Goal: Transaction & Acquisition: Purchase product/service

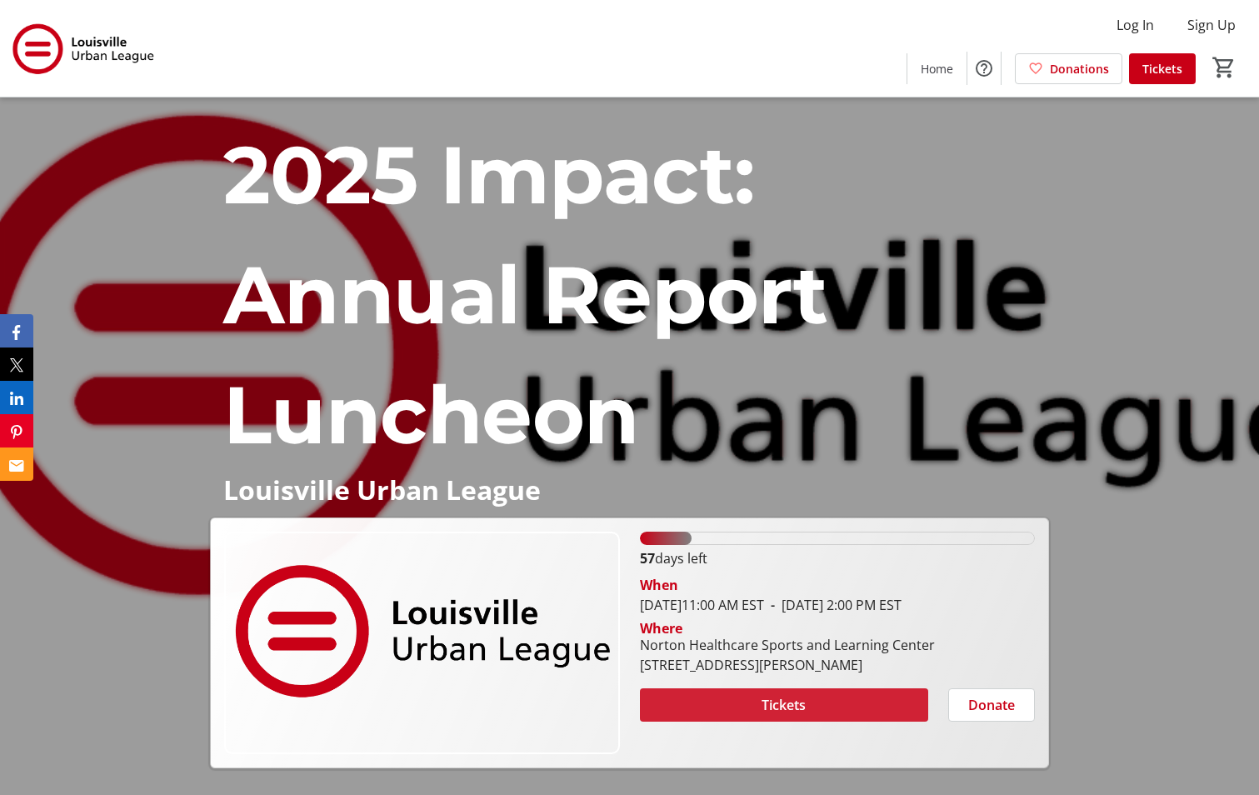
click at [273, 725] on span at bounding box center [784, 705] width 289 height 40
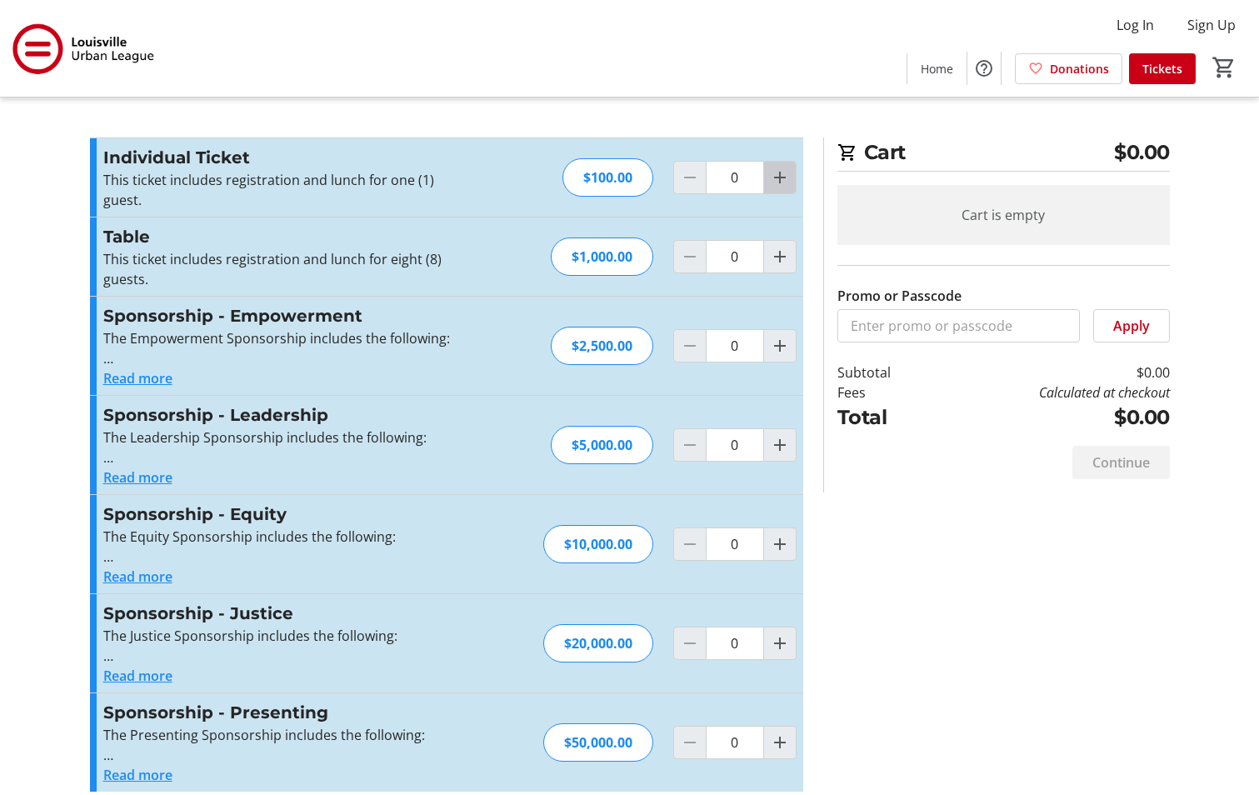
click at [273, 182] on mat-icon "Increment by one" at bounding box center [780, 178] width 20 height 20
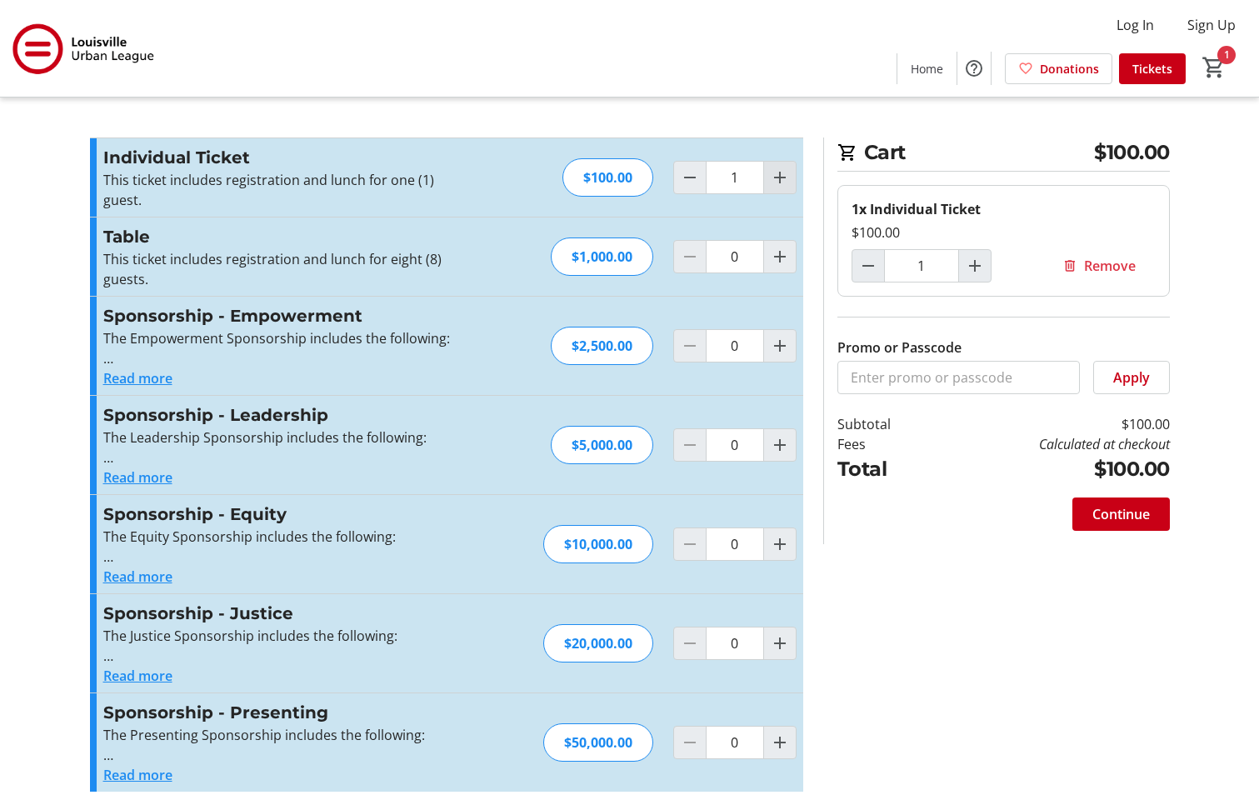
click at [273, 177] on mat-icon "Increment by one" at bounding box center [780, 178] width 20 height 20
type input "2"
click at [273, 508] on span "Continue" at bounding box center [1122, 514] width 58 height 20
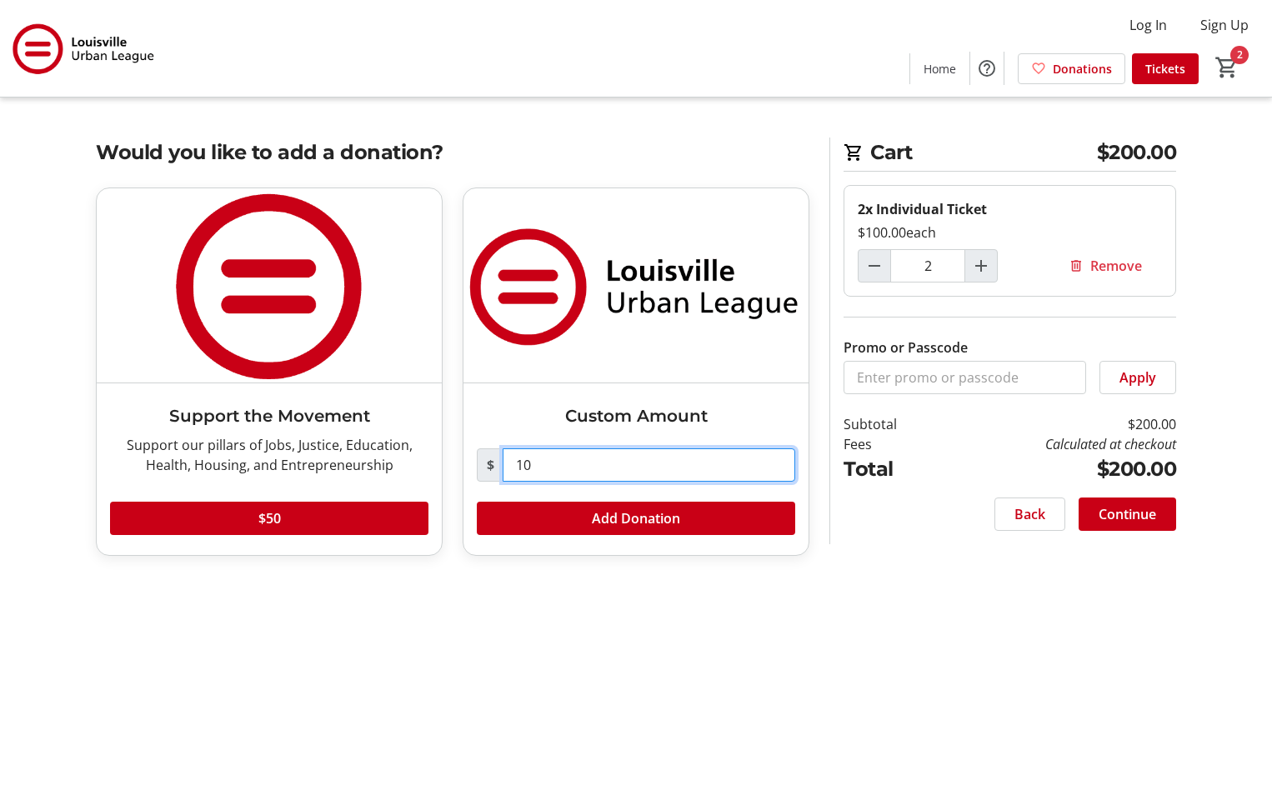
click at [273, 467] on input "10" at bounding box center [649, 464] width 293 height 33
type input "1"
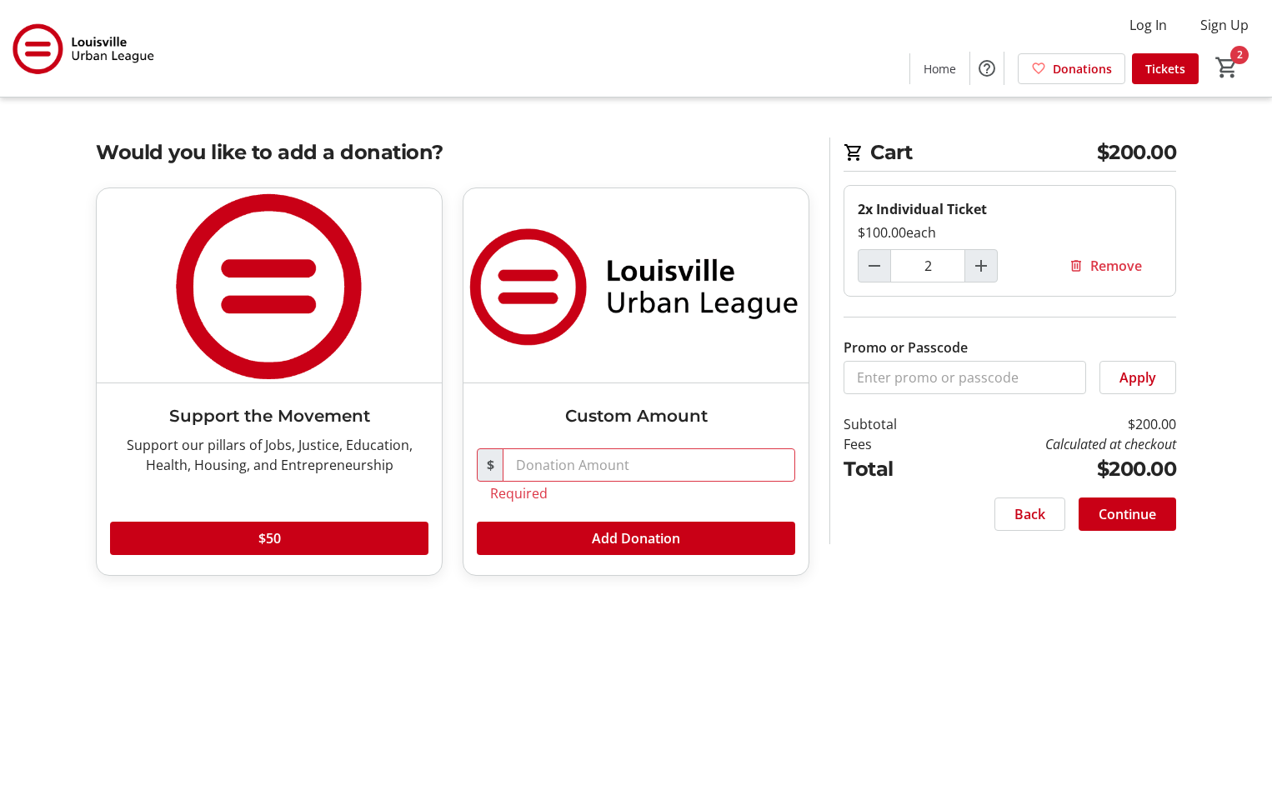
click at [273, 591] on div "Cart $200.00 2x Individual Ticket $100.00 each 2 Remove Promo or Passcode Apply…" at bounding box center [636, 397] width 1100 height 795
click at [273, 468] on input "text" at bounding box center [649, 464] width 293 height 33
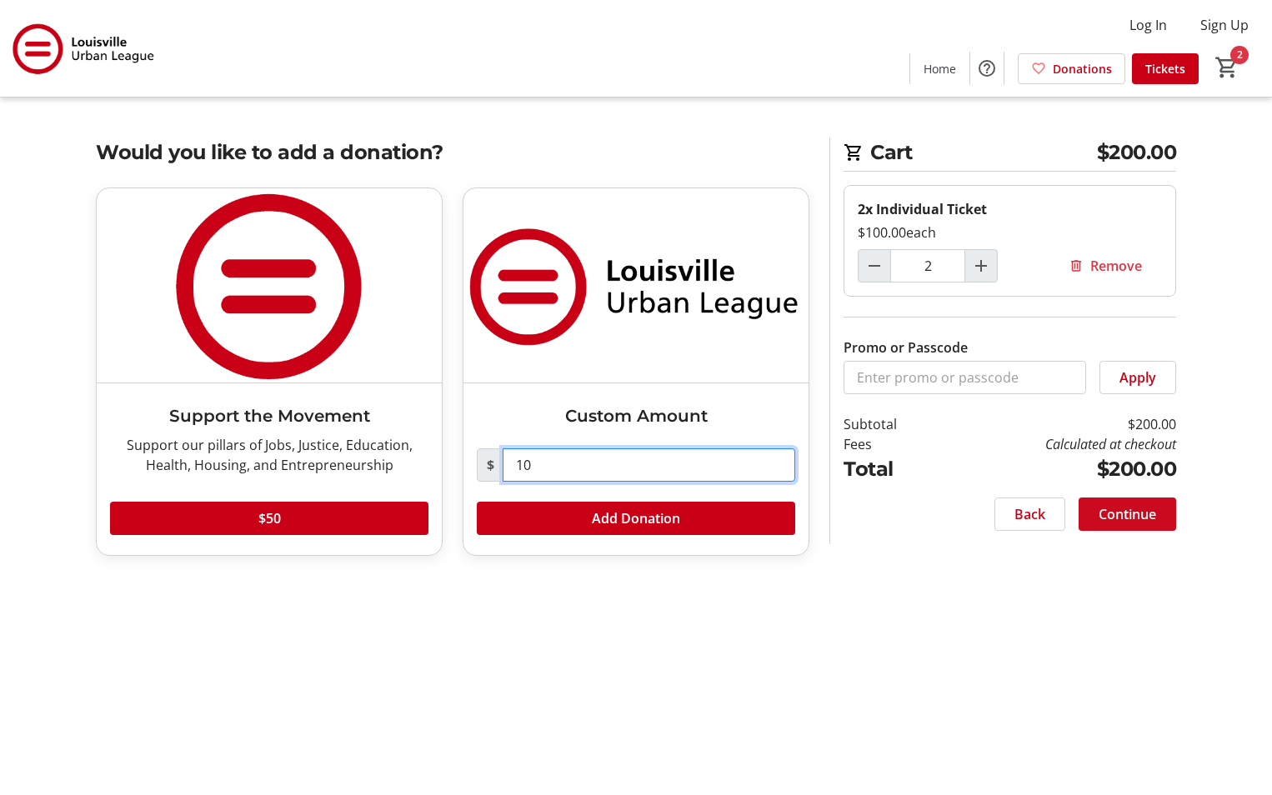
type input "10"
click at [273, 519] on span "Continue" at bounding box center [1127, 514] width 58 height 20
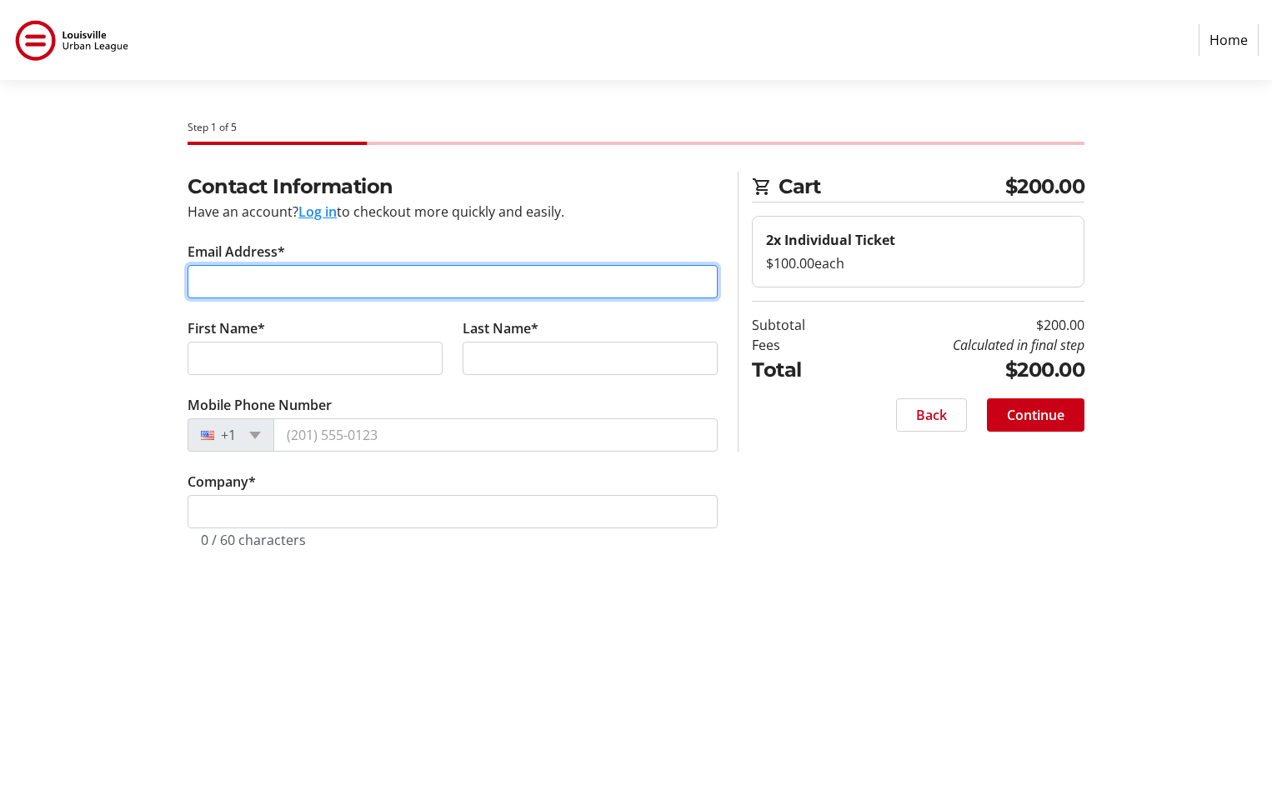
click at [273, 283] on input "Email Address*" at bounding box center [453, 281] width 530 height 33
type input "[EMAIL_ADDRESS][DOMAIN_NAME]"
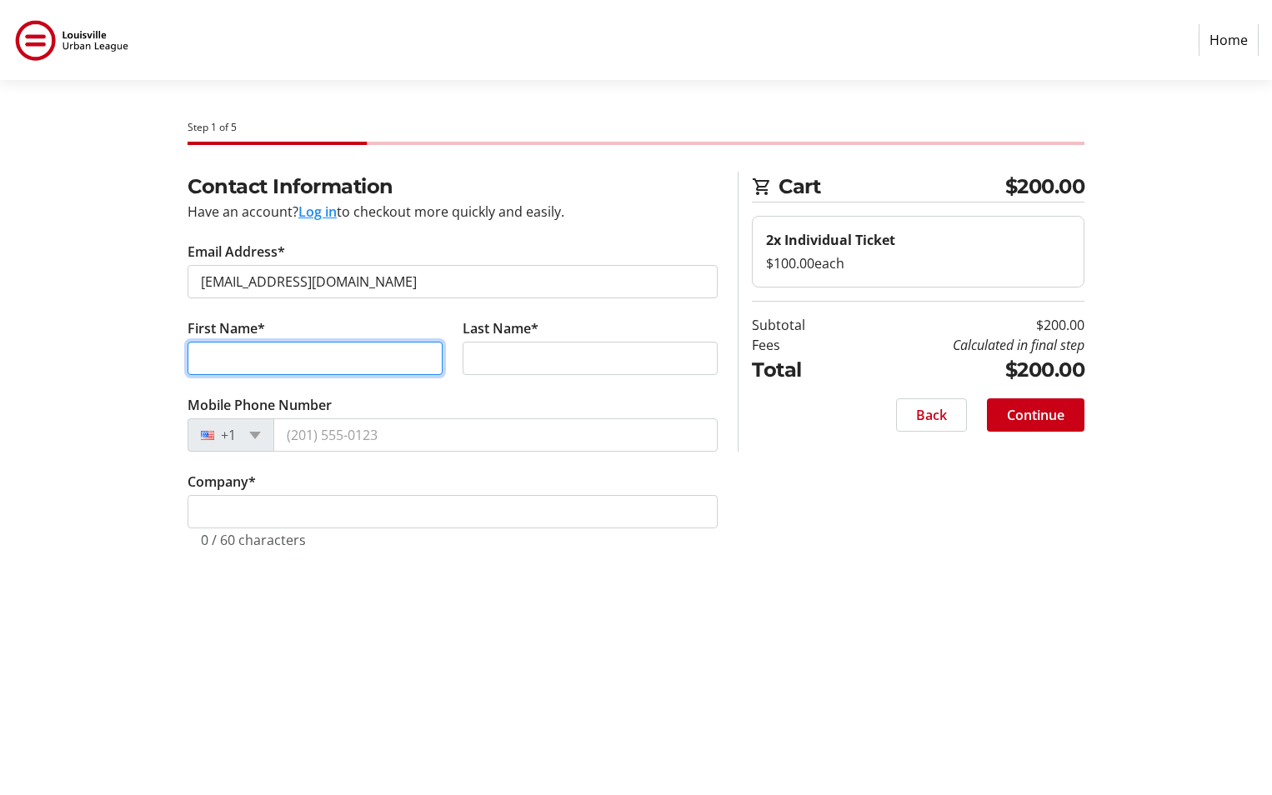
type input "Najeebah"
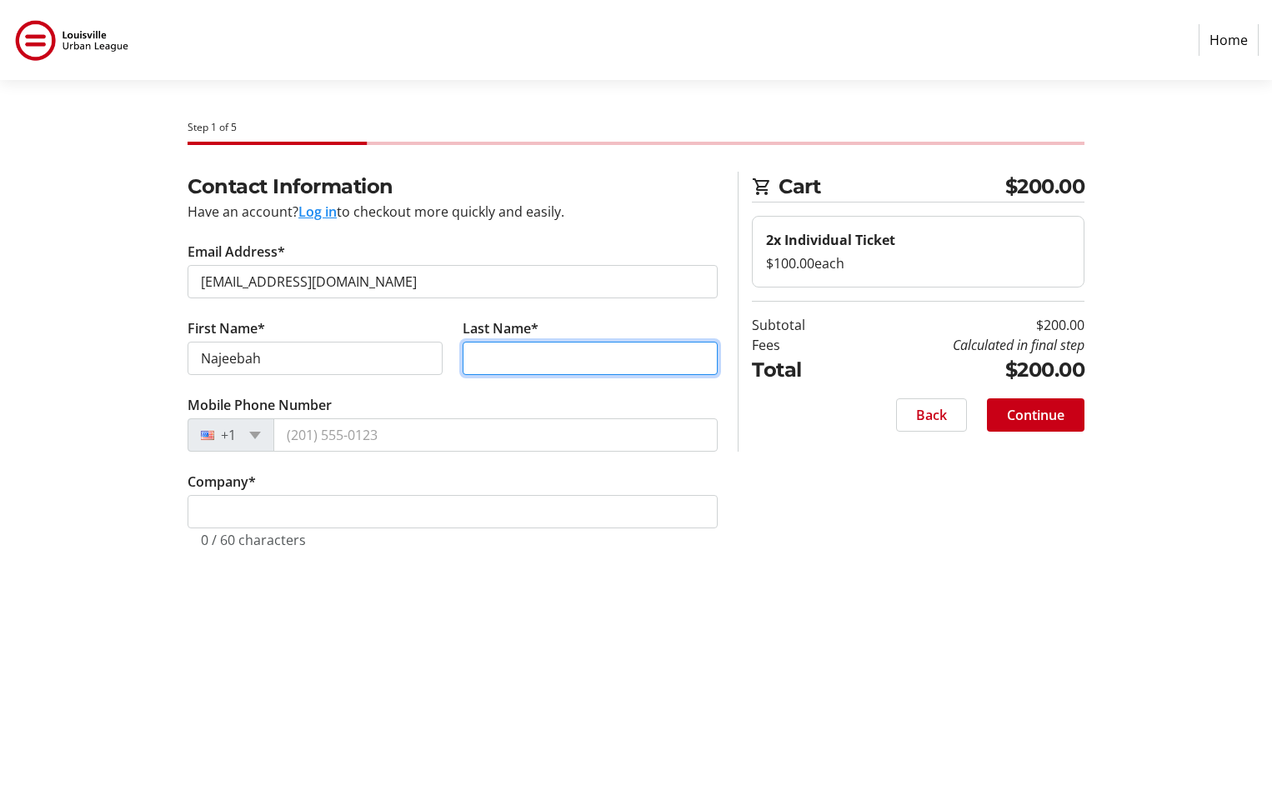
type input "Shine"
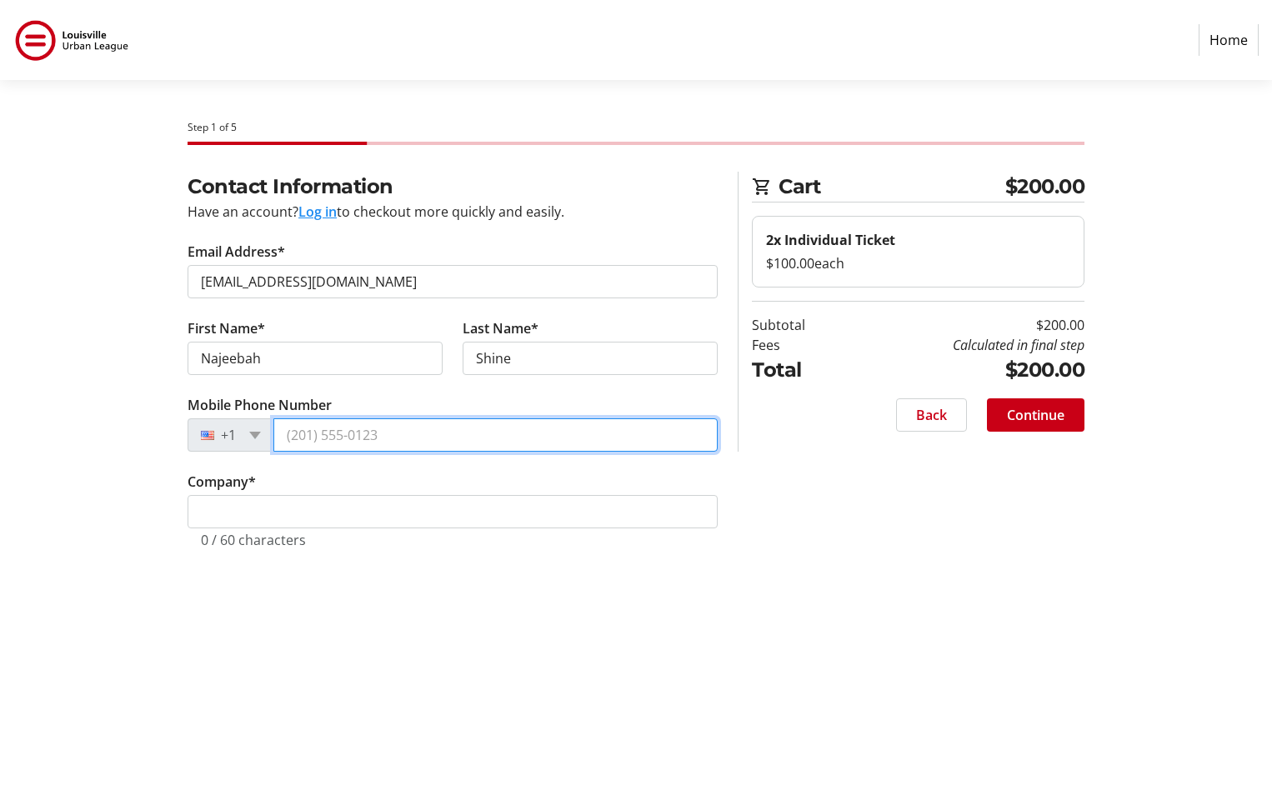
type input "[PHONE_NUMBER]"
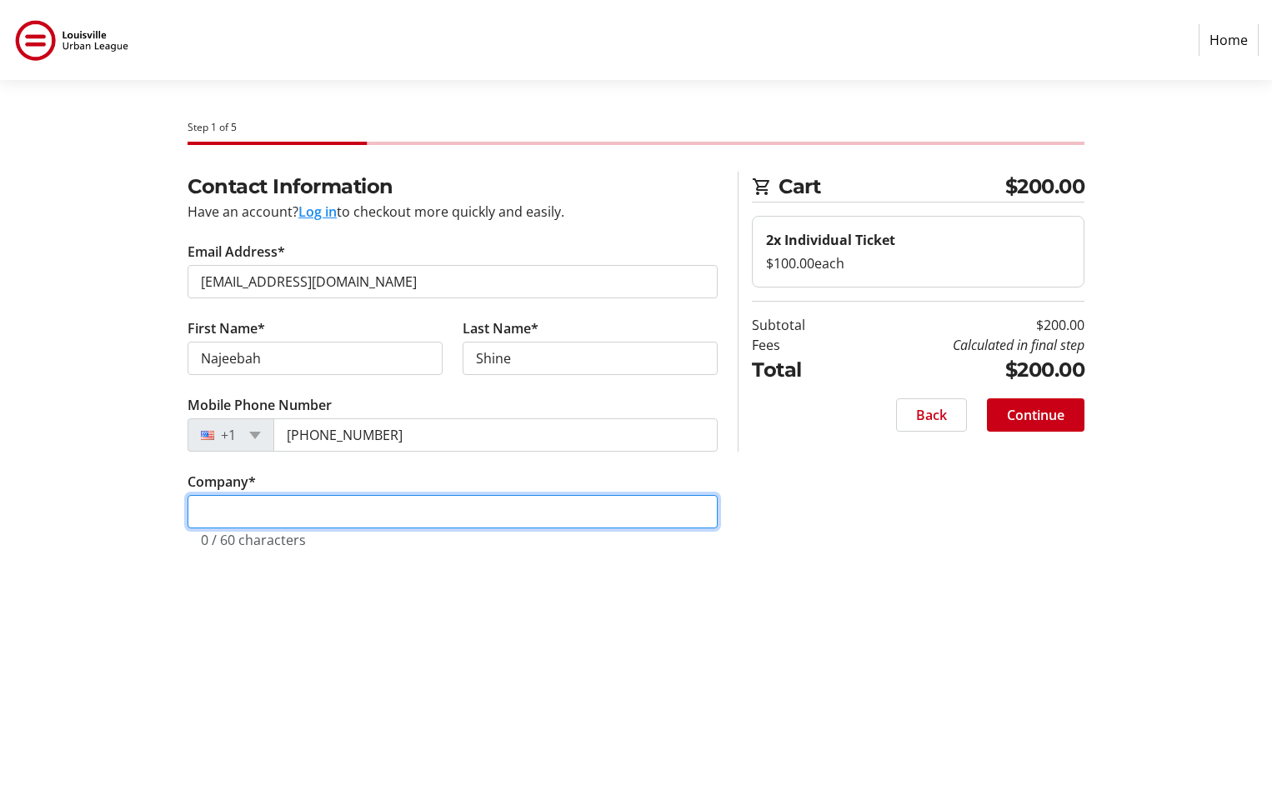
type input "[GEOGRAPHIC_DATA]"
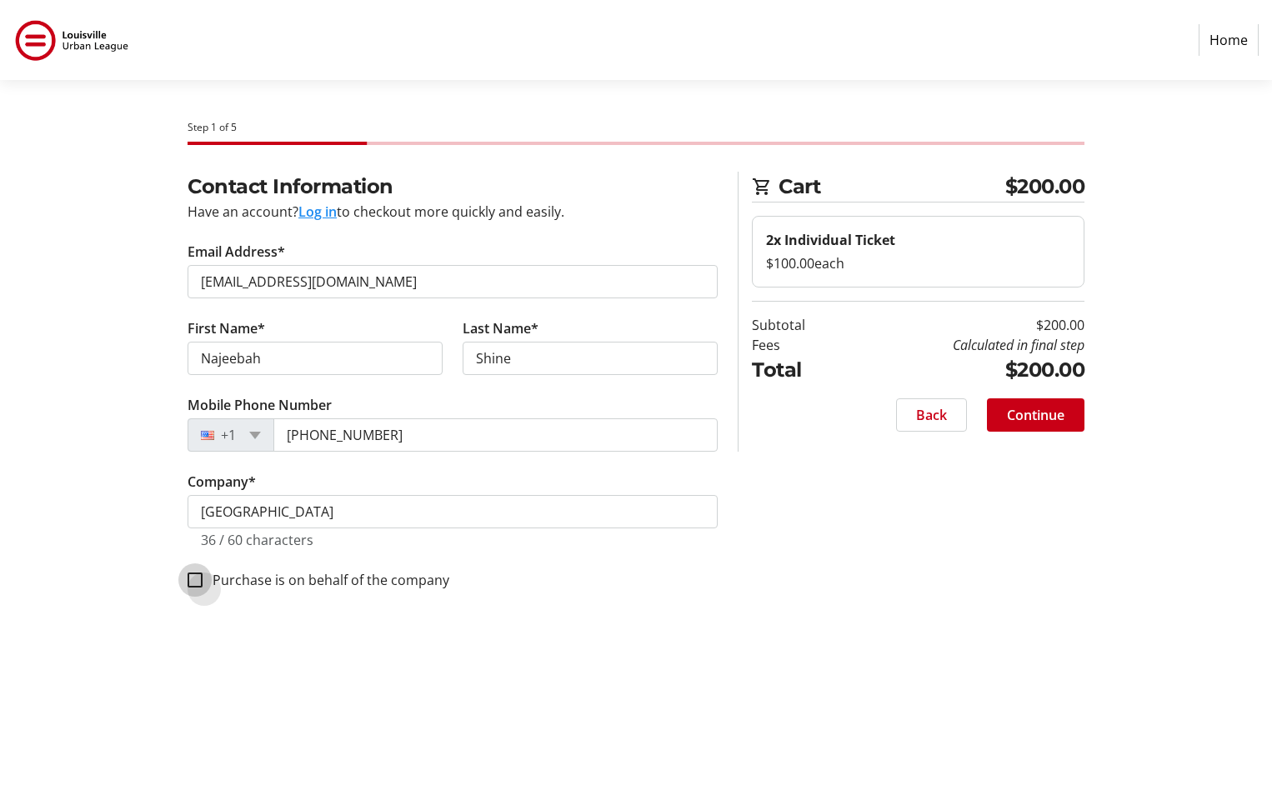
drag, startPoint x: 195, startPoint y: 575, endPoint x: 260, endPoint y: 594, distance: 67.8
click at [197, 575] on input "Purchase is on behalf of the company" at bounding box center [195, 580] width 15 height 15
checkbox input "true"
click at [273, 418] on span "Continue" at bounding box center [1036, 415] width 58 height 20
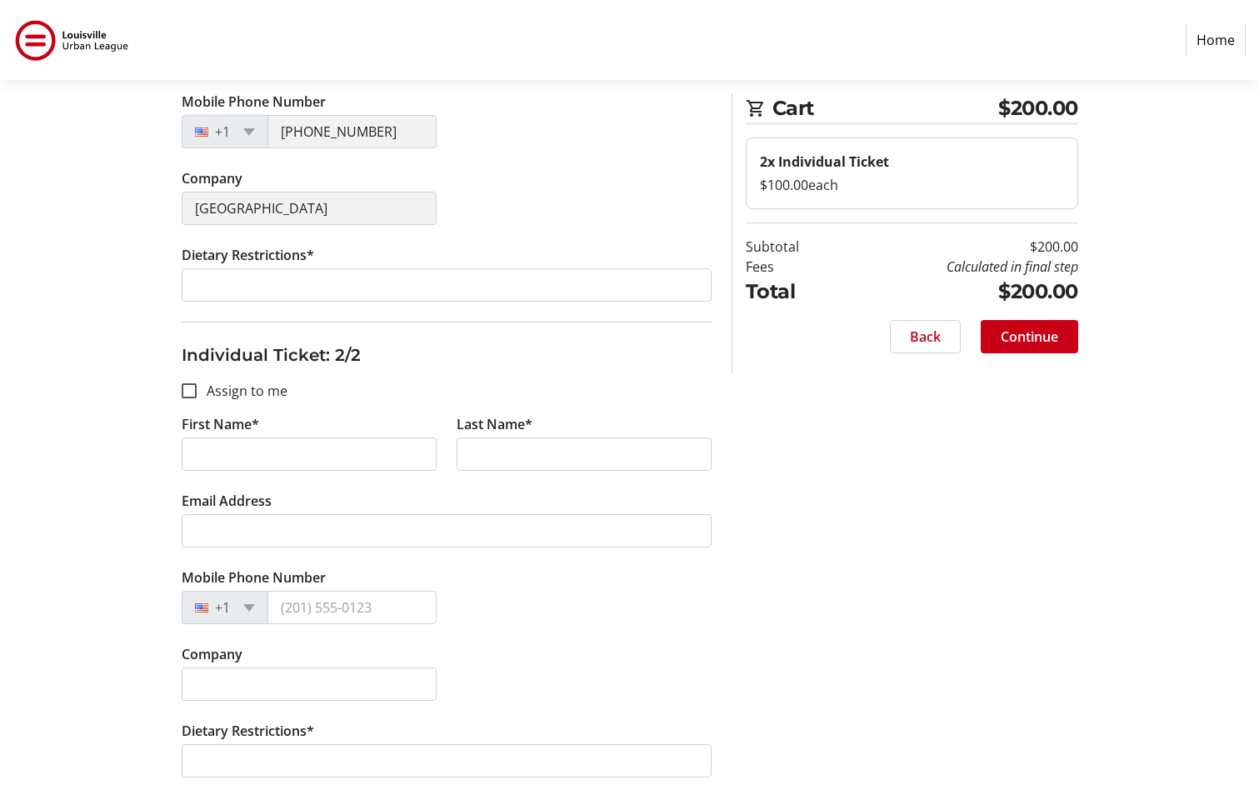
scroll to position [478, 0]
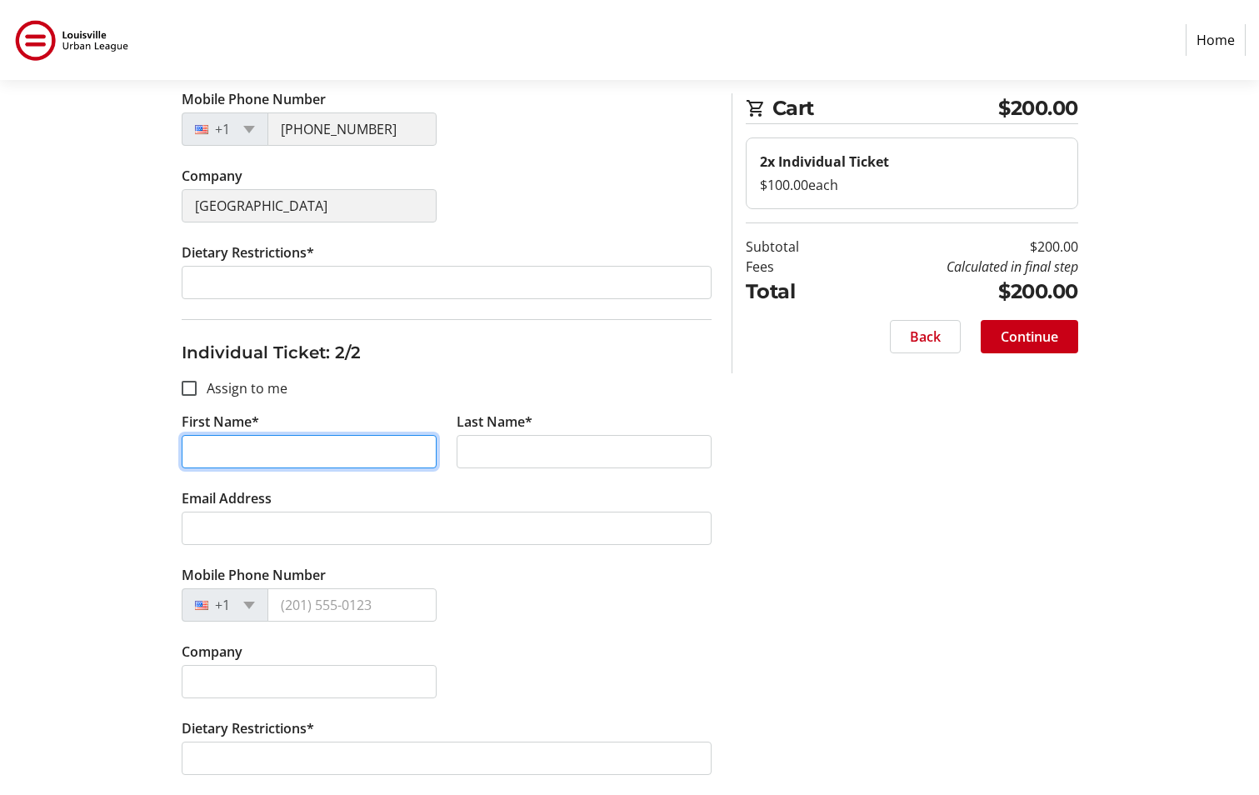
click at [273, 448] on input "First Name*" at bounding box center [309, 451] width 255 height 33
type input "[PERSON_NAME]"
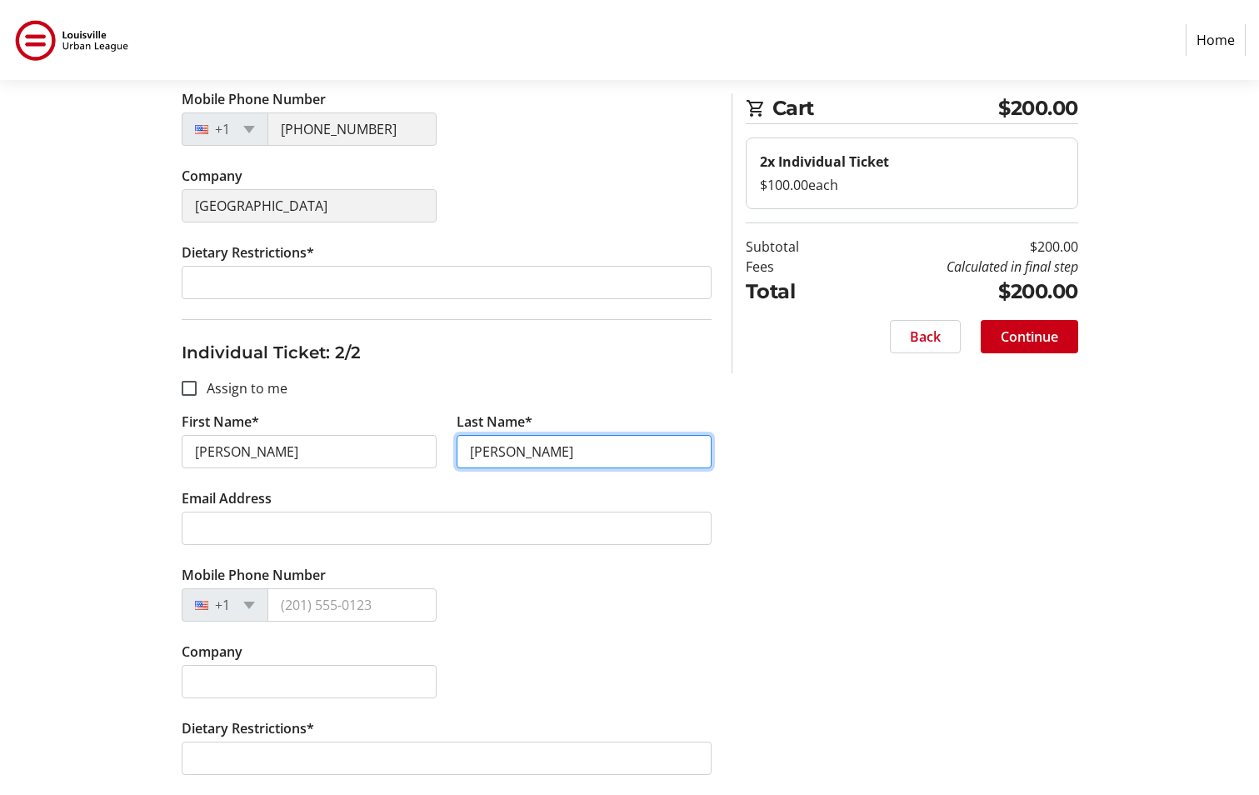
type input "[PERSON_NAME]"
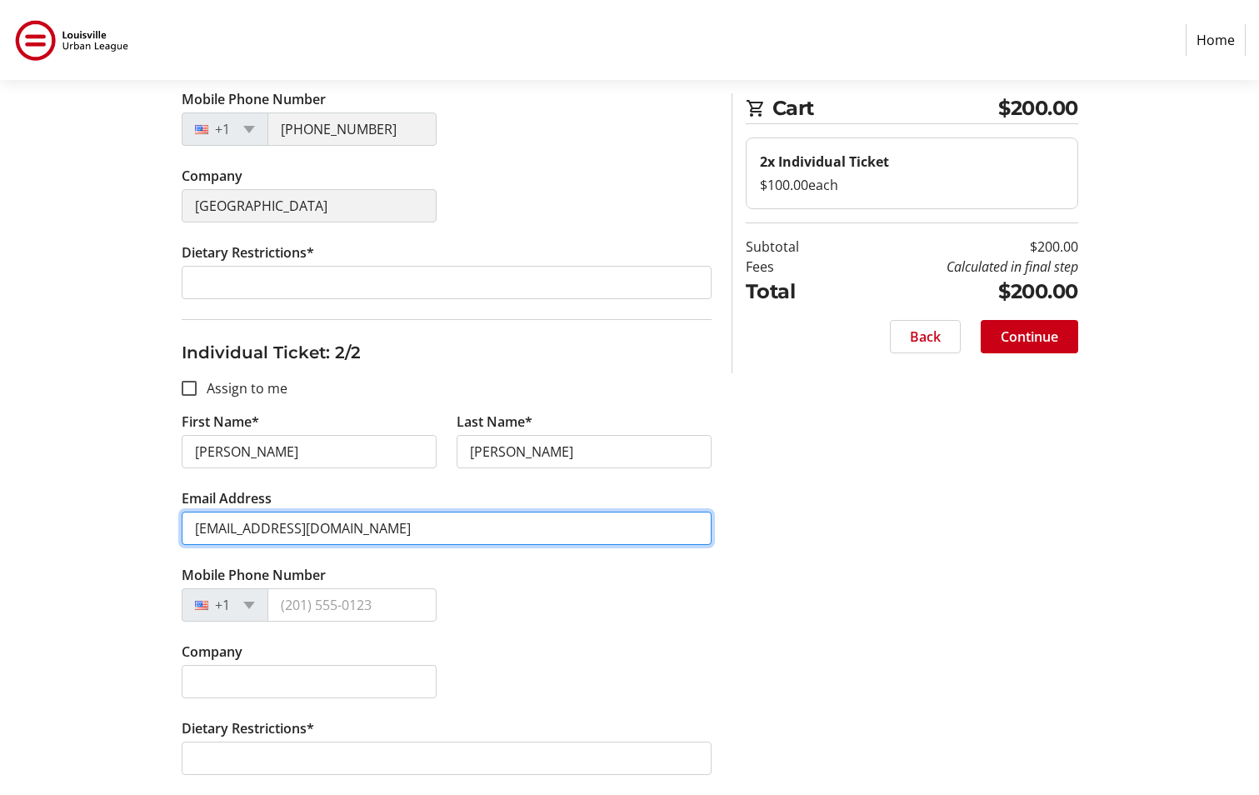
type input "[EMAIL_ADDRESS][DOMAIN_NAME]"
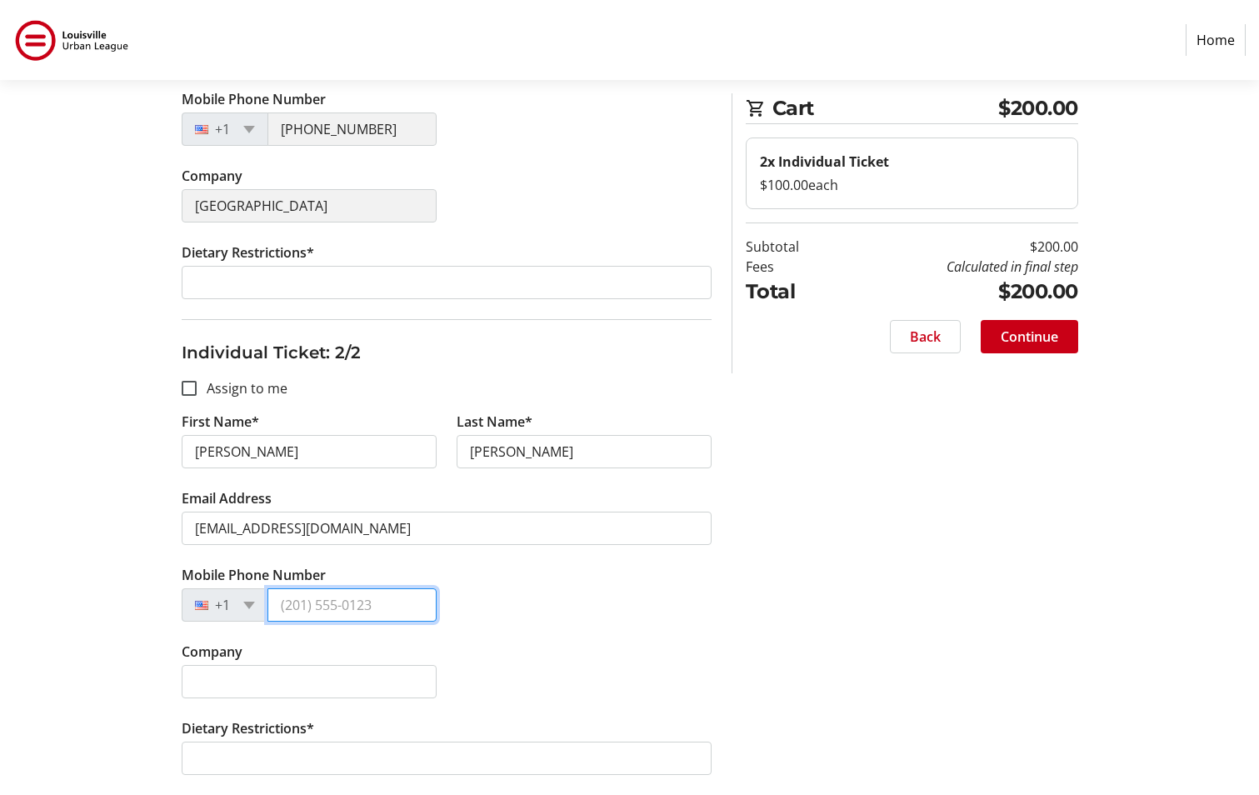
click at [273, 607] on input "Mobile Phone Number" at bounding box center [352, 604] width 169 height 33
type input "[PHONE_NUMBER]"
click at [273, 654] on div "Company" at bounding box center [447, 680] width 550 height 77
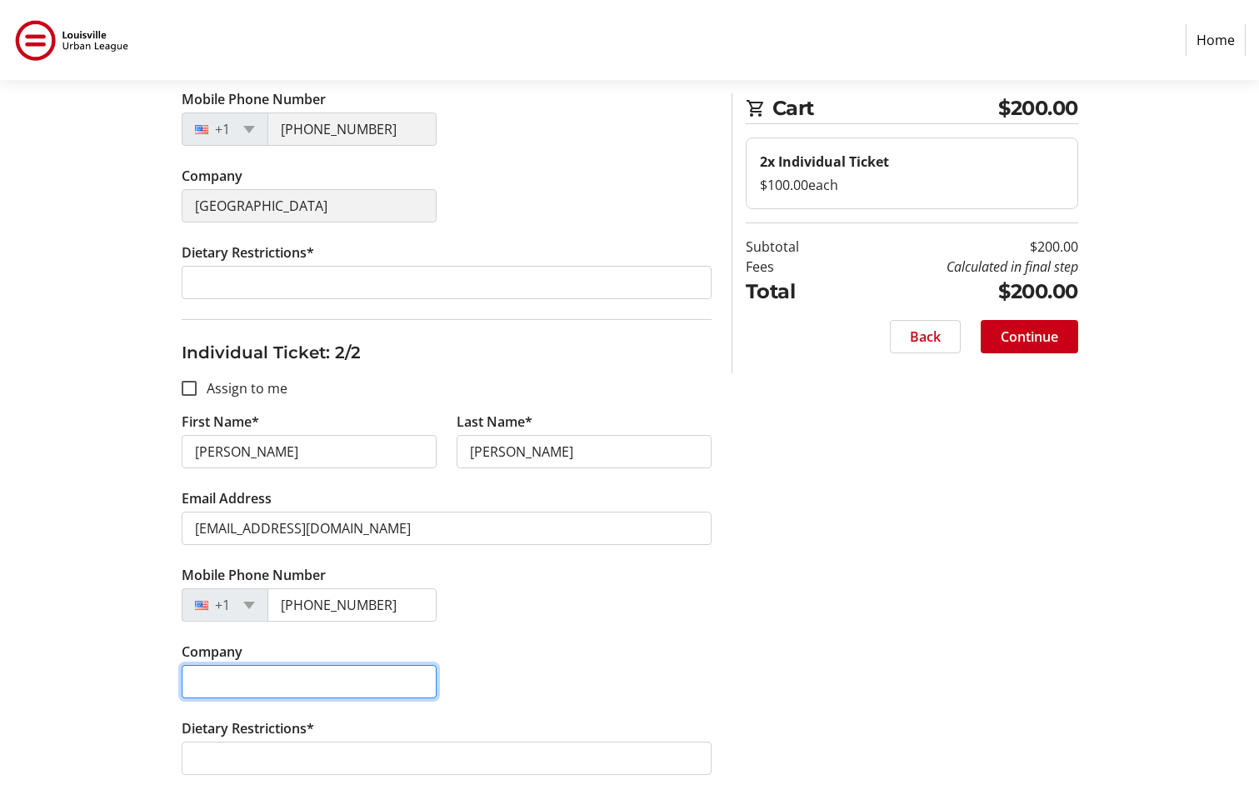
click at [273, 679] on input "Company" at bounding box center [309, 681] width 255 height 33
type input "[GEOGRAPHIC_DATA]"
click at [273, 690] on div "Company Park [GEOGRAPHIC_DATA]" at bounding box center [447, 680] width 550 height 77
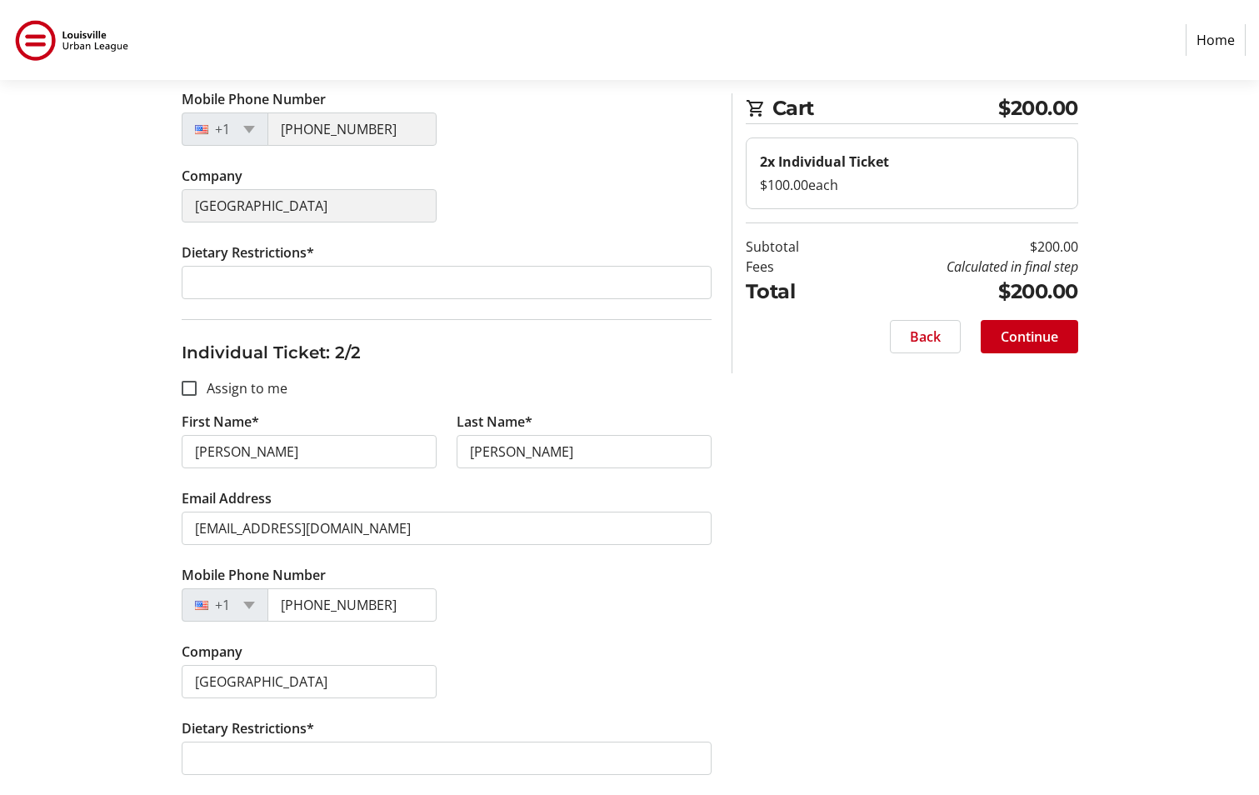
scroll to position [477, 0]
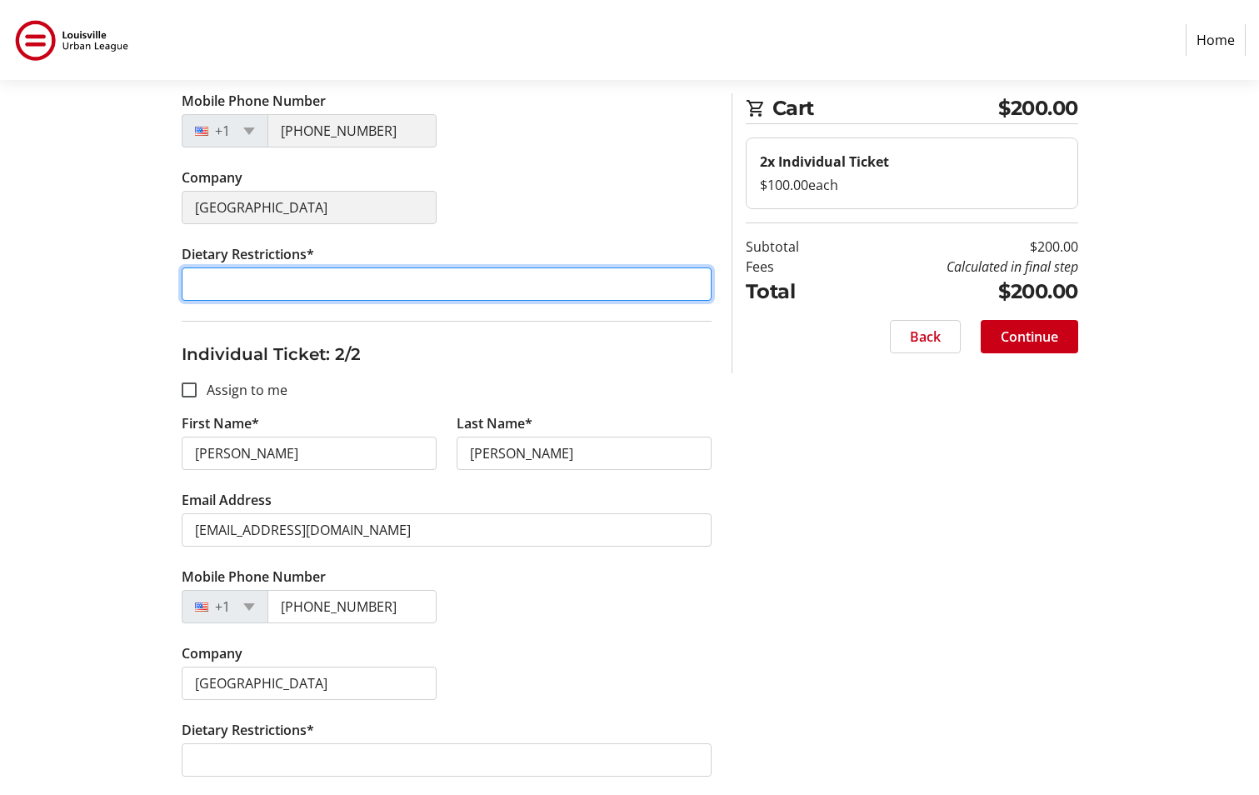
click at [273, 278] on input "Dietary Restrictions*" at bounding box center [447, 284] width 530 height 33
type input "None"
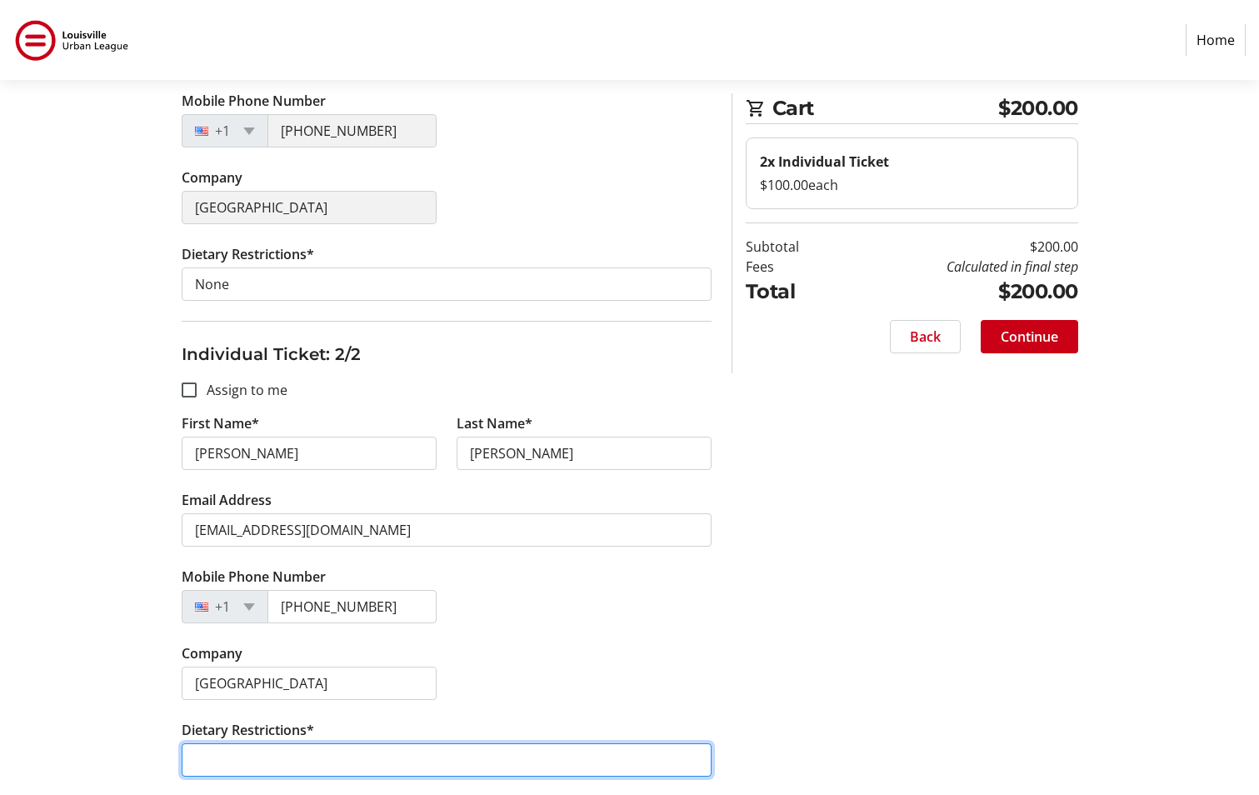
click at [262, 739] on input "Dietary Restrictions*" at bounding box center [447, 759] width 530 height 33
type input "M"
type input "None"
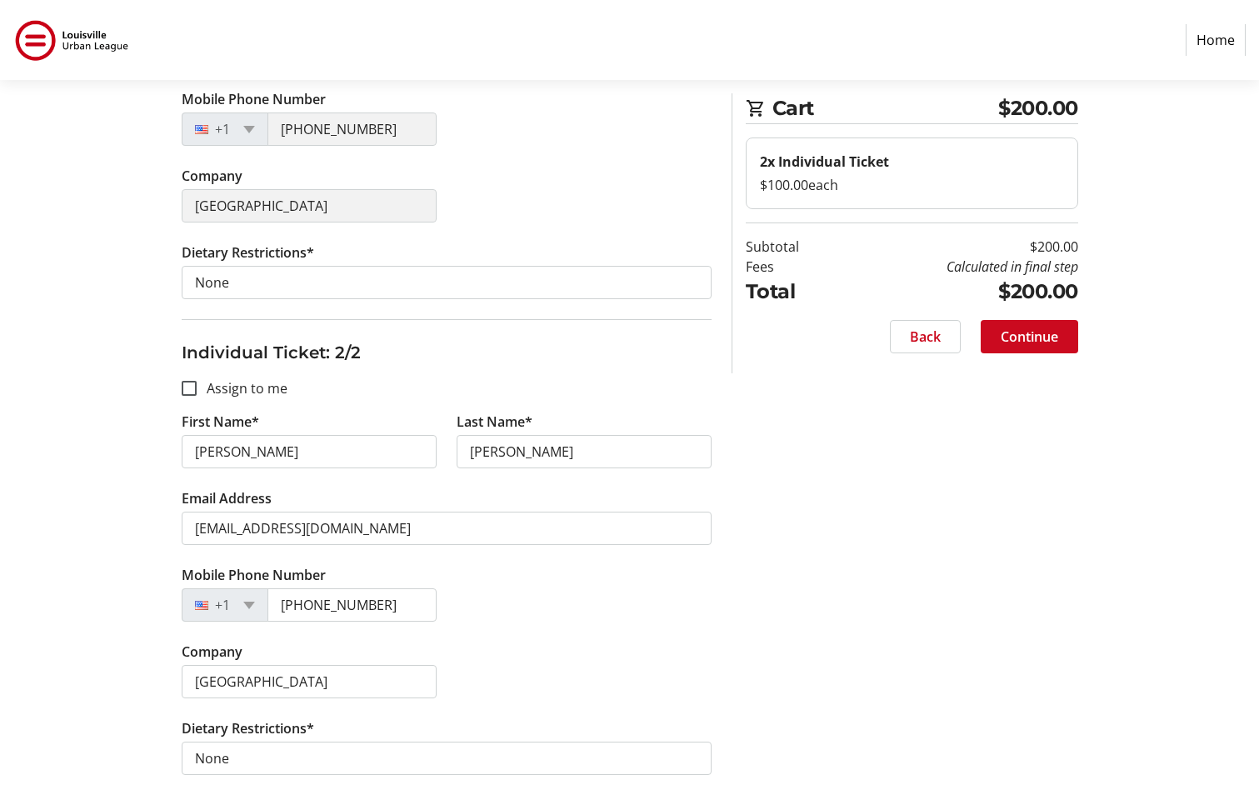
click at [273, 346] on span "Continue" at bounding box center [1030, 337] width 58 height 20
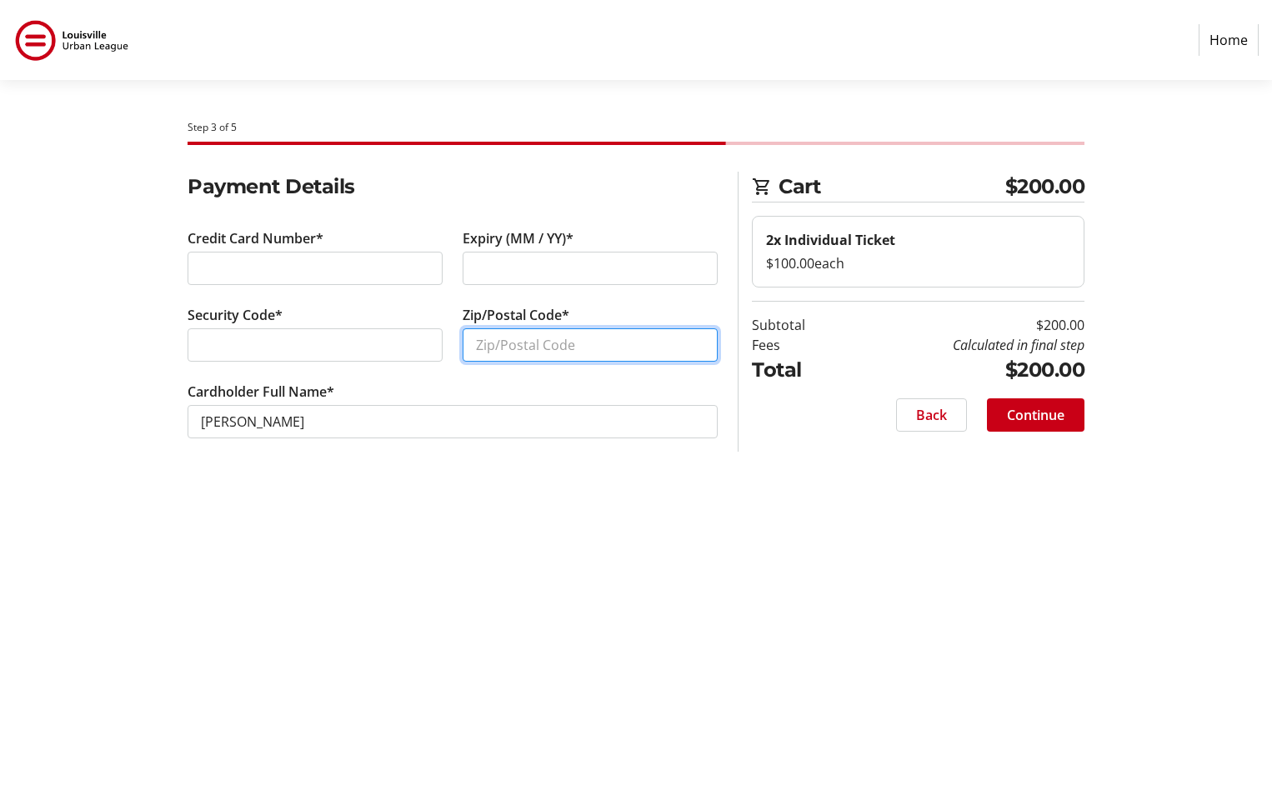
click at [273, 338] on input "Zip/Postal Code*" at bounding box center [590, 344] width 255 height 33
type input "40211"
click at [273, 497] on div "Step 3 of 5 Cart $200.00 2x Individual Ticket $100.00 each Subtotal $200.00 Fee…" at bounding box center [636, 437] width 1100 height 715
drag, startPoint x: 1048, startPoint y: 413, endPoint x: 1063, endPoint y: 465, distance: 53.6
click at [273, 415] on span "Continue" at bounding box center [1036, 415] width 58 height 20
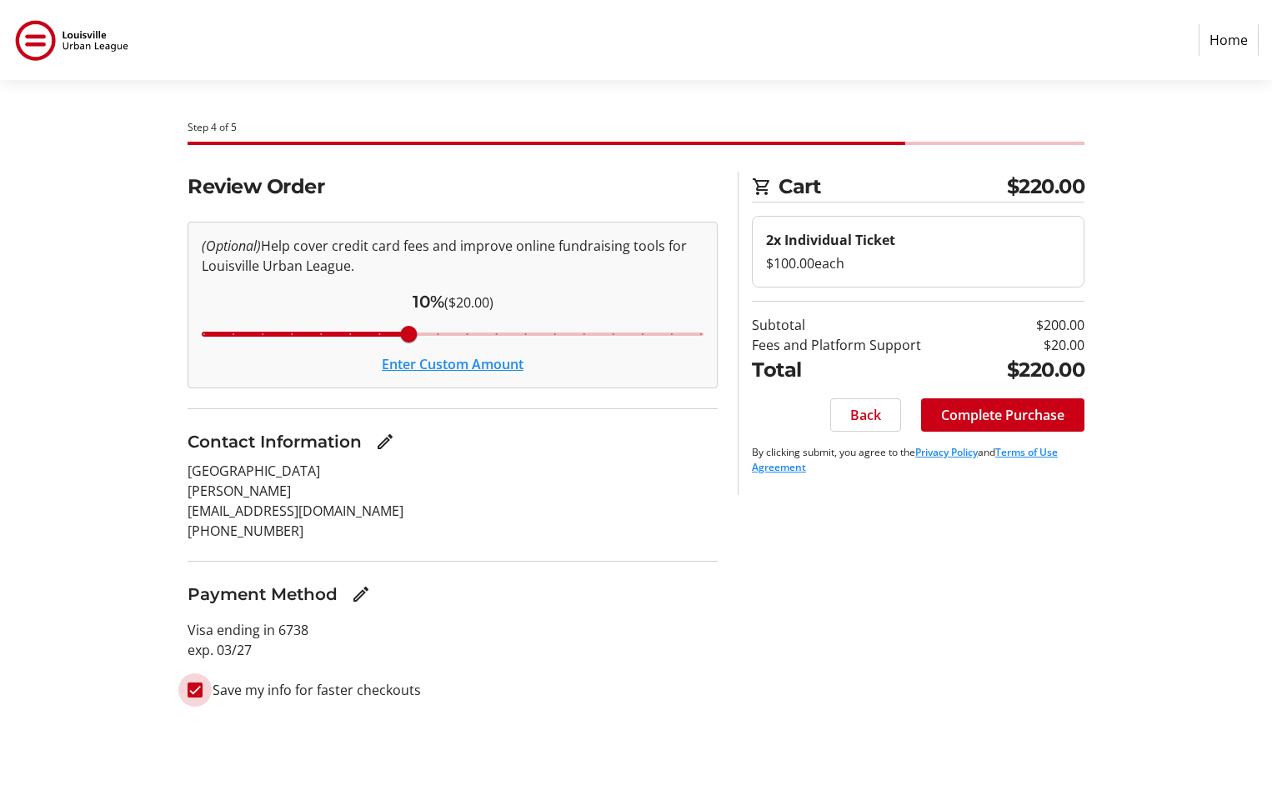
click at [198, 694] on input "Save my info for faster checkouts" at bounding box center [195, 690] width 15 height 15
checkbox input "false"
click at [273, 419] on span "Complete Purchase" at bounding box center [1002, 415] width 123 height 20
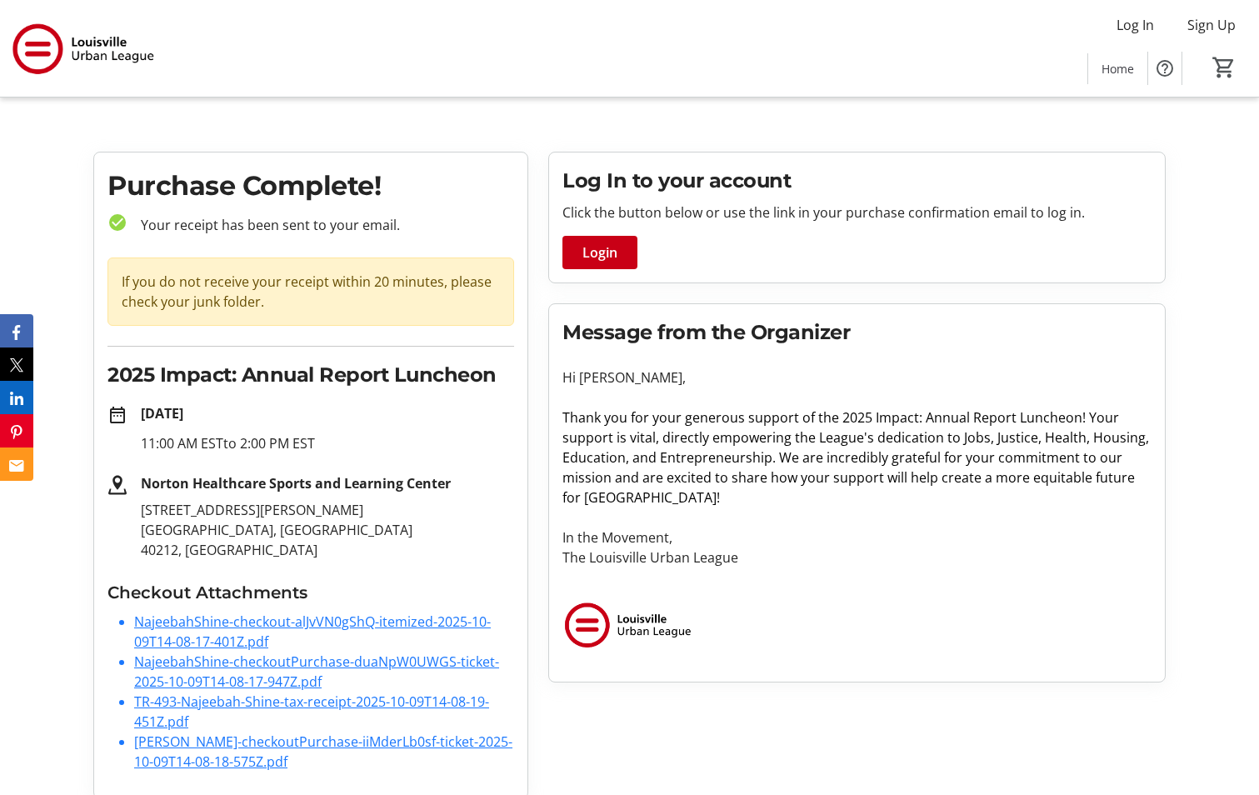
click at [273, 739] on link "[PERSON_NAME]-checkoutPurchase-iiMderLb0sf-ticket-2025-10-09T14-08-18-575Z.pdf" at bounding box center [323, 752] width 378 height 38
click at [273, 621] on link "NajeebahShine-checkout-alJvVN0gShQ-itemized-2025-10-09T14-08-17-401Z.pdf" at bounding box center [312, 632] width 357 height 38
click at [273, 669] on link "NajeebahShine-checkoutPurchase-duaNpW0UWGS-ticket-2025-10-09T14-08-17-947Z.pdf" at bounding box center [316, 672] width 365 height 38
